Goal: Task Accomplishment & Management: Manage account settings

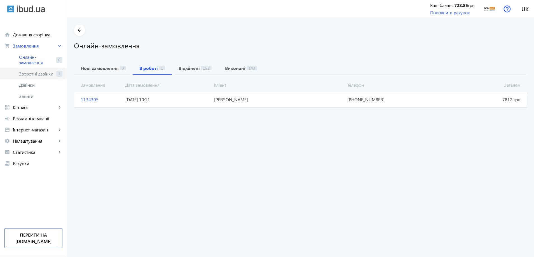
click at [41, 76] on span "Зворотні дзвінки" at bounding box center [36, 74] width 35 height 6
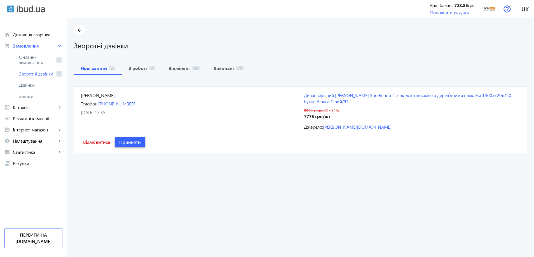
click at [141, 139] on span "Прийняти" at bounding box center [130, 142] width 22 height 6
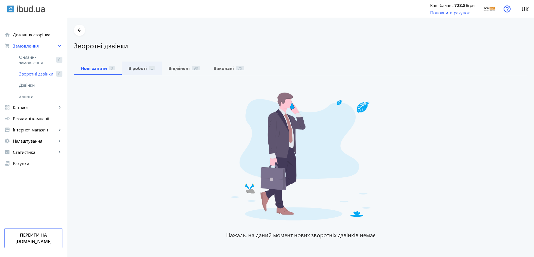
click at [134, 72] on span "В роботі 1" at bounding box center [142, 68] width 27 height 13
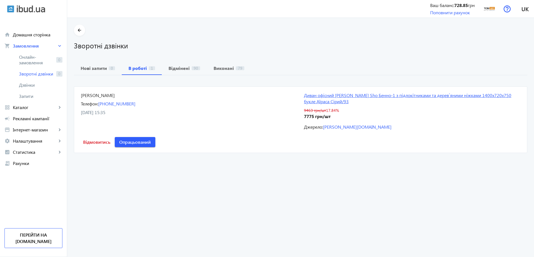
click at [304, 95] on link "Диван офісний Tobi Sho Бенно-1 з підлокітниками та дерев`яними ніжками 1400х720…" at bounding box center [412, 98] width 216 height 13
